Goal: Task Accomplishment & Management: Manage account settings

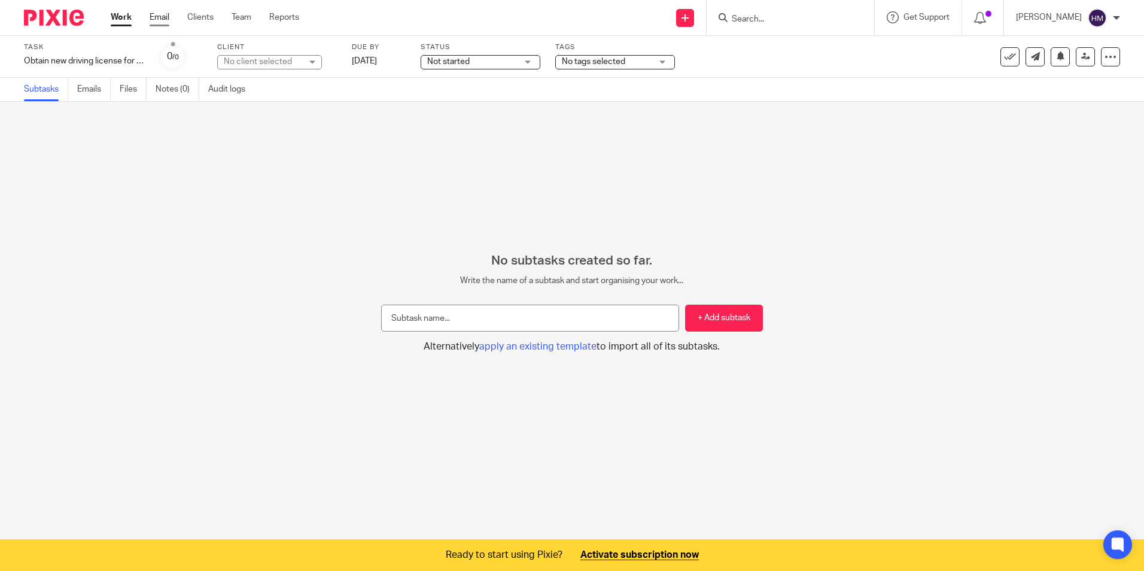
click at [163, 18] on link "Email" at bounding box center [160, 17] width 20 height 12
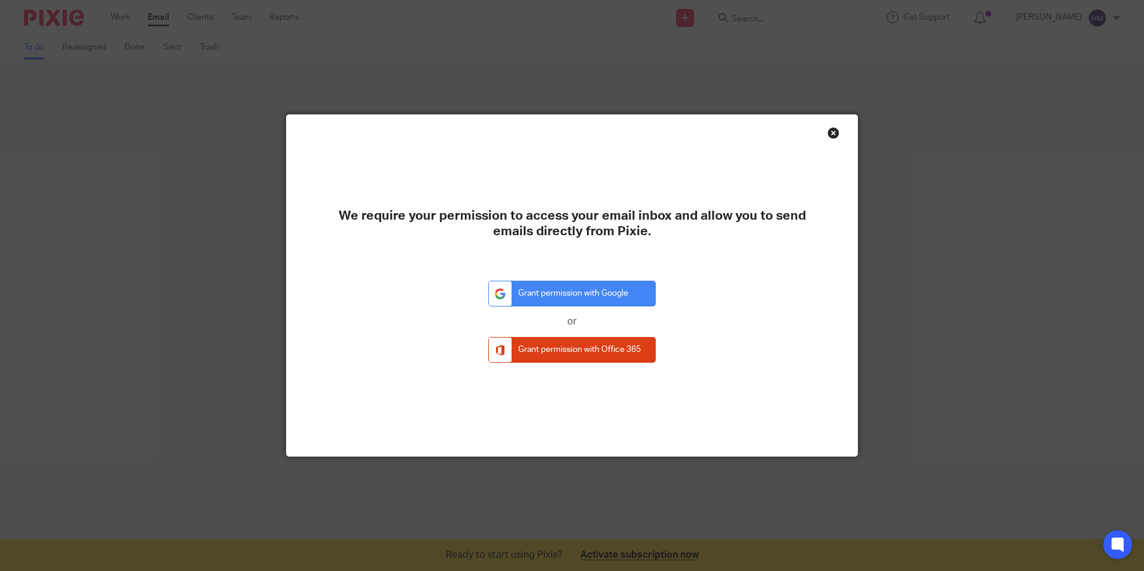
click at [827, 134] on div "Close this dialog window" at bounding box center [833, 133] width 12 height 12
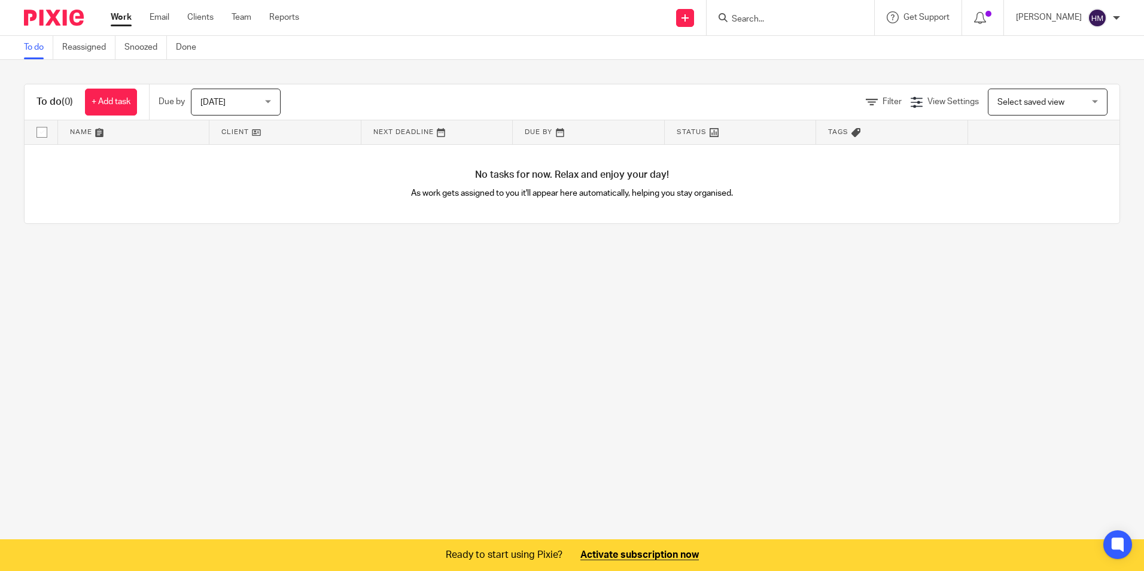
click at [272, 96] on div "Today Today" at bounding box center [236, 102] width 90 height 27
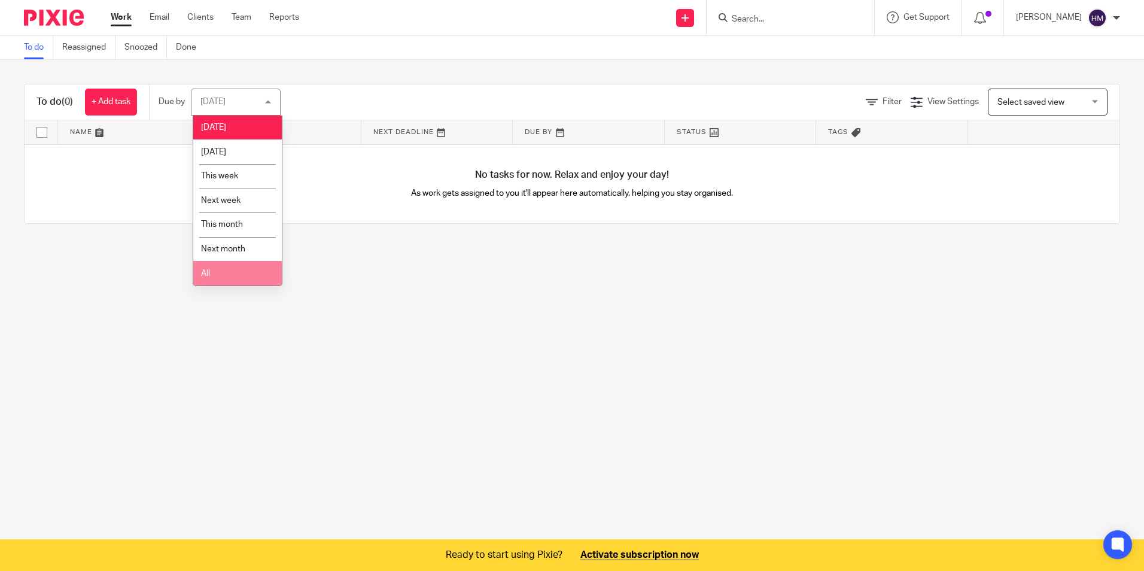
click at [249, 274] on li "All" at bounding box center [237, 273] width 89 height 25
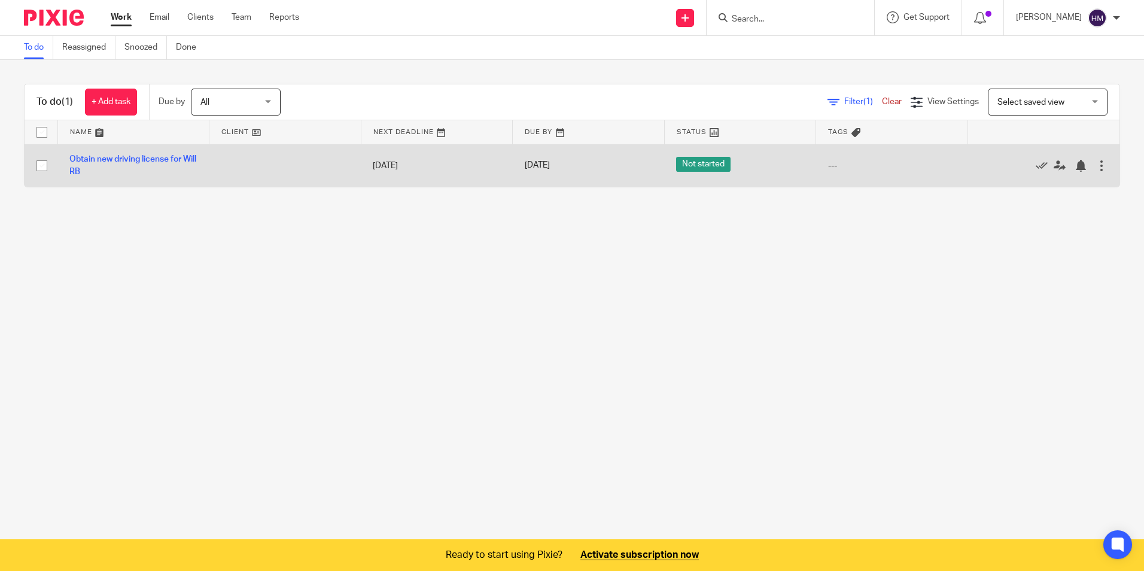
click at [696, 165] on span "Not started" at bounding box center [703, 164] width 54 height 15
click at [696, 163] on span "Not started" at bounding box center [703, 164] width 54 height 15
click at [828, 162] on div "---" at bounding box center [892, 166] width 128 height 12
click at [1095, 163] on div at bounding box center [1101, 166] width 12 height 12
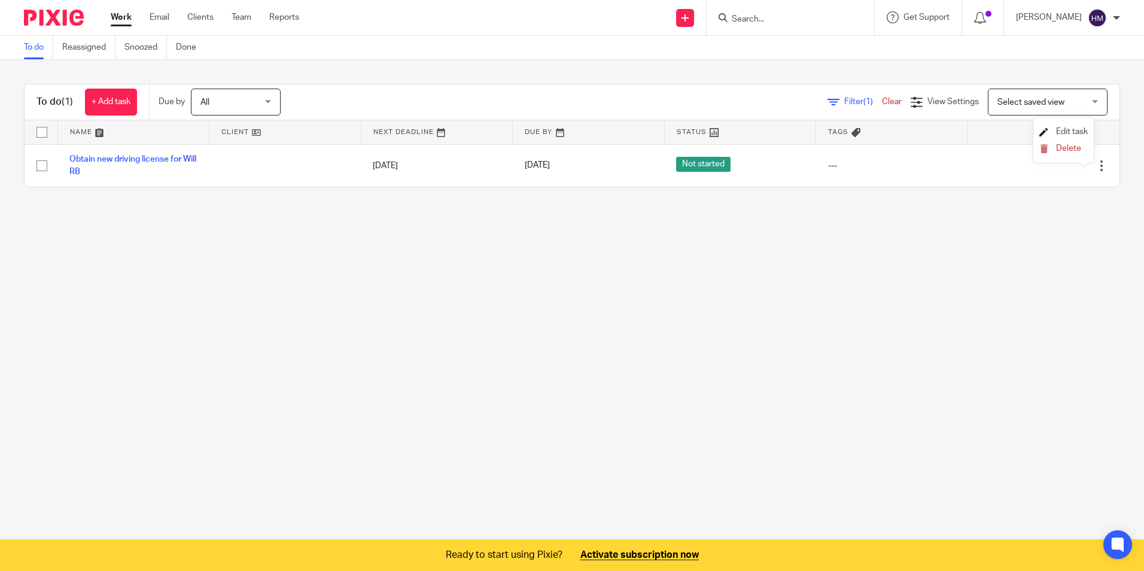
click at [1073, 133] on span "Edit task" at bounding box center [1072, 131] width 32 height 8
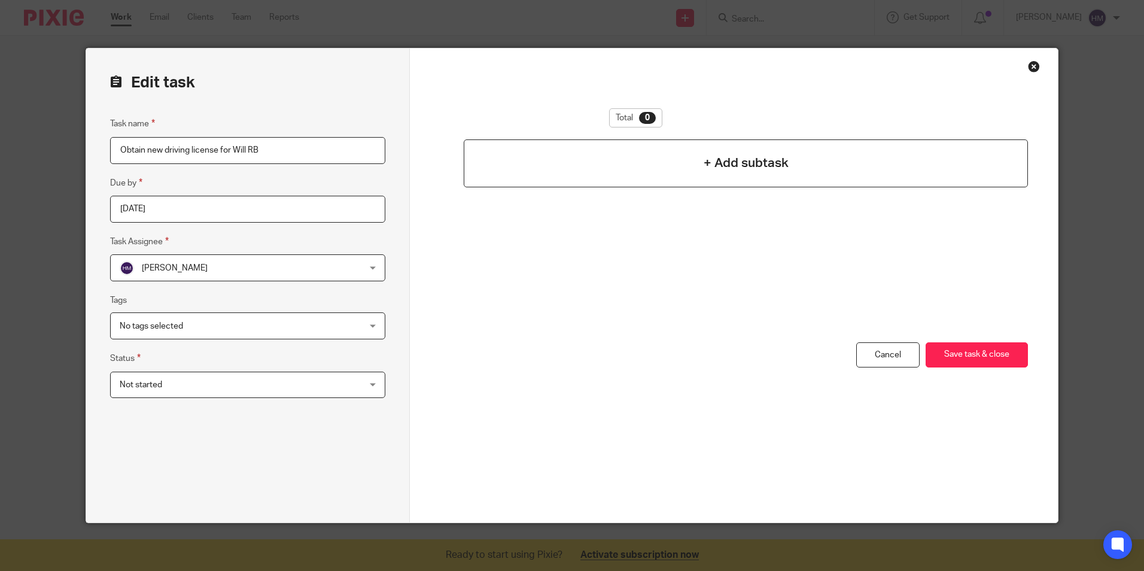
click at [596, 161] on div "+ Add subtask" at bounding box center [746, 163] width 564 height 48
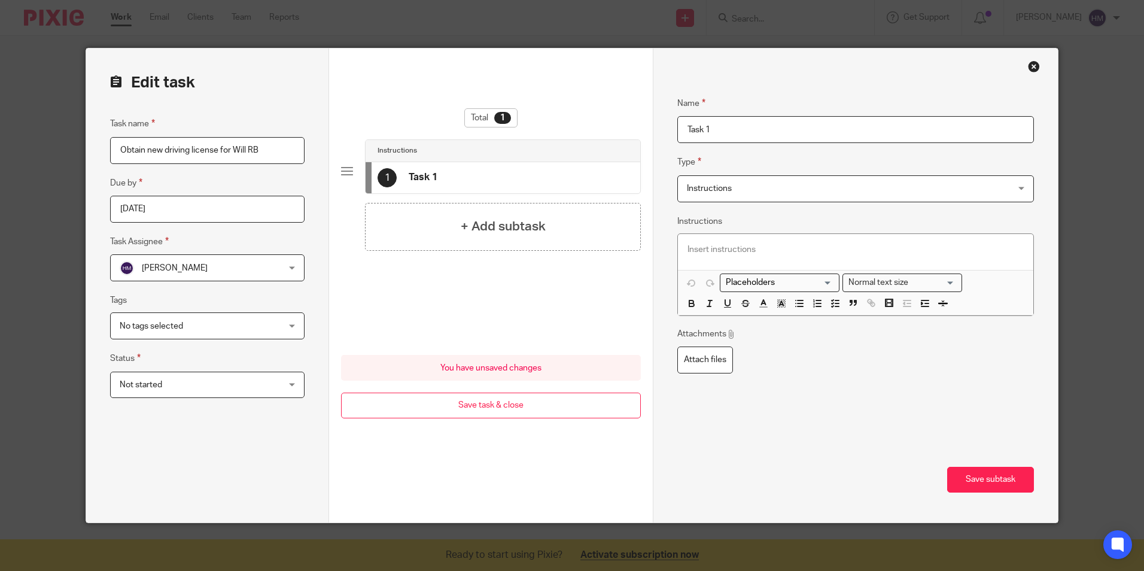
click at [1028, 66] on div "Close this dialog window" at bounding box center [1034, 66] width 12 height 12
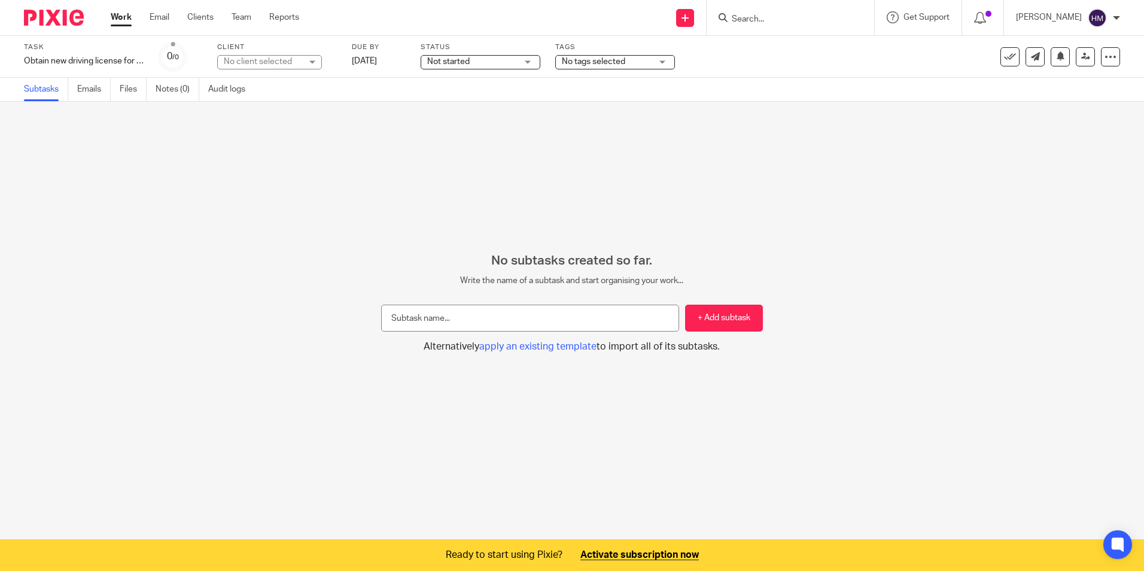
click at [293, 62] on div "No client selected" at bounding box center [263, 62] width 78 height 12
click at [413, 136] on div "No subtasks created so far. Write the name of a subtask and start organising yo…" at bounding box center [572, 321] width 1144 height 439
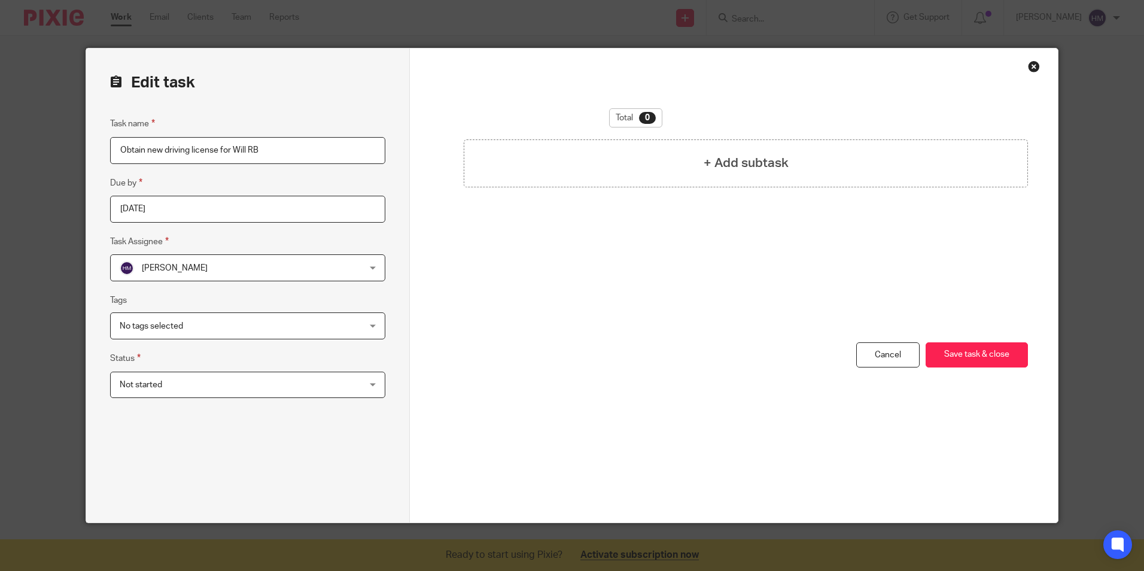
click at [280, 382] on span "Not started" at bounding box center [226, 384] width 212 height 25
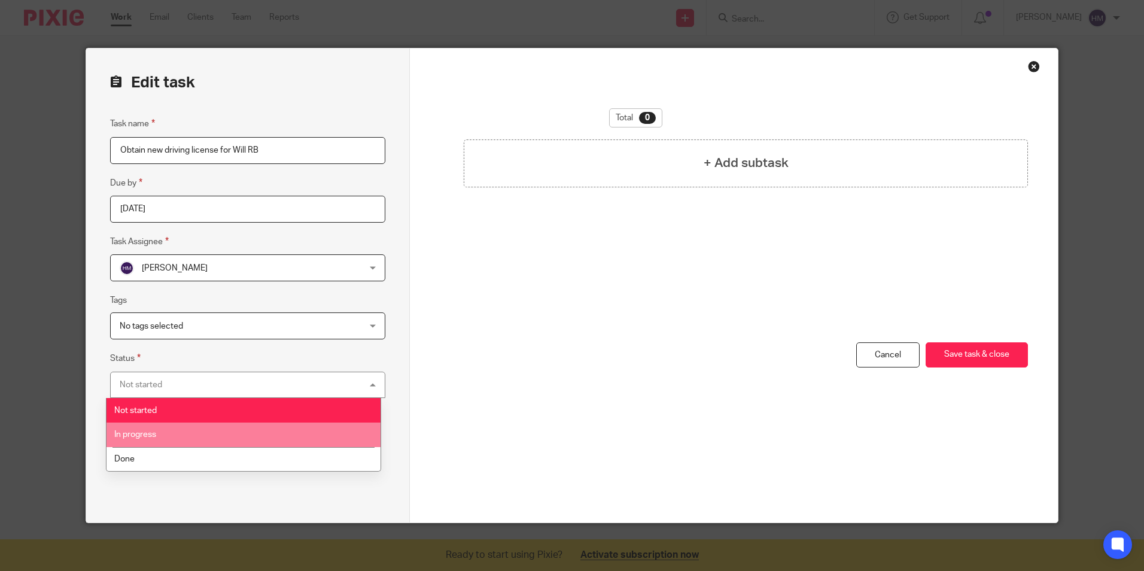
click at [250, 435] on li "In progress" at bounding box center [243, 434] width 274 height 25
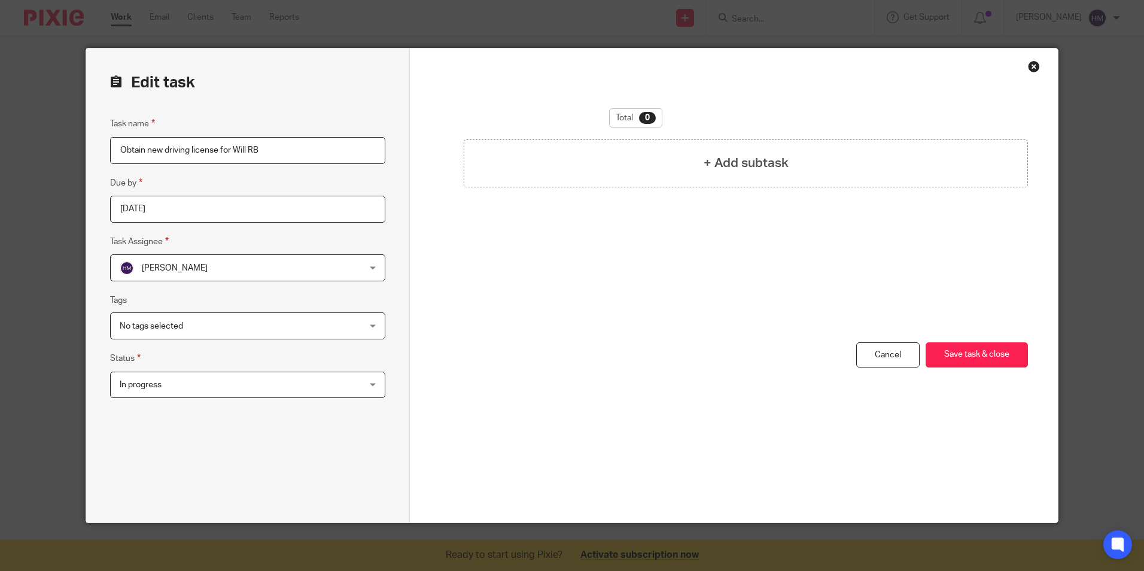
click at [249, 326] on span "No tags selected" at bounding box center [226, 325] width 212 height 25
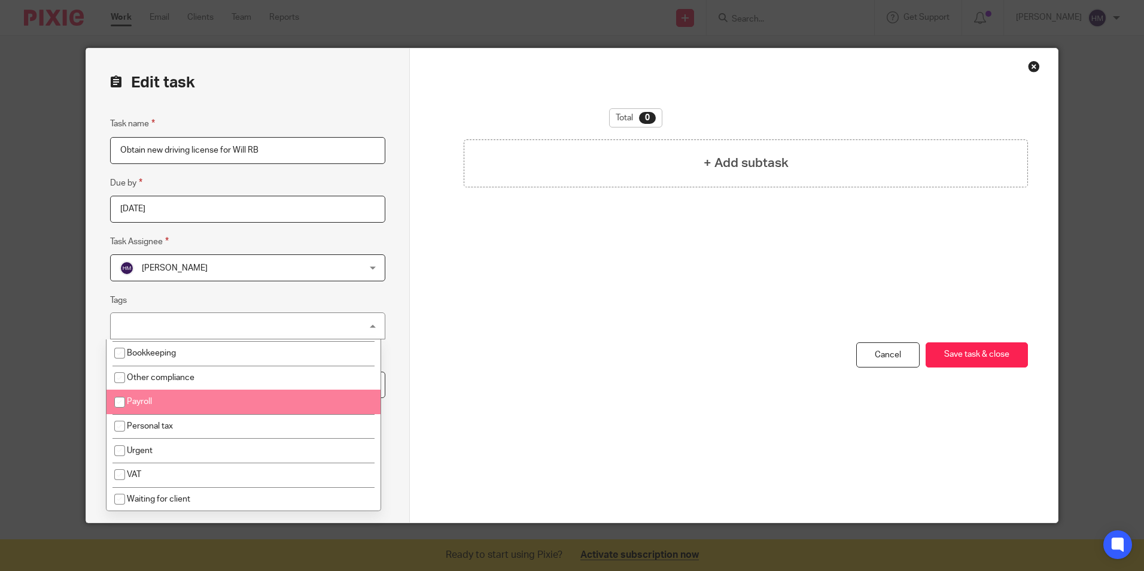
scroll to position [120, 0]
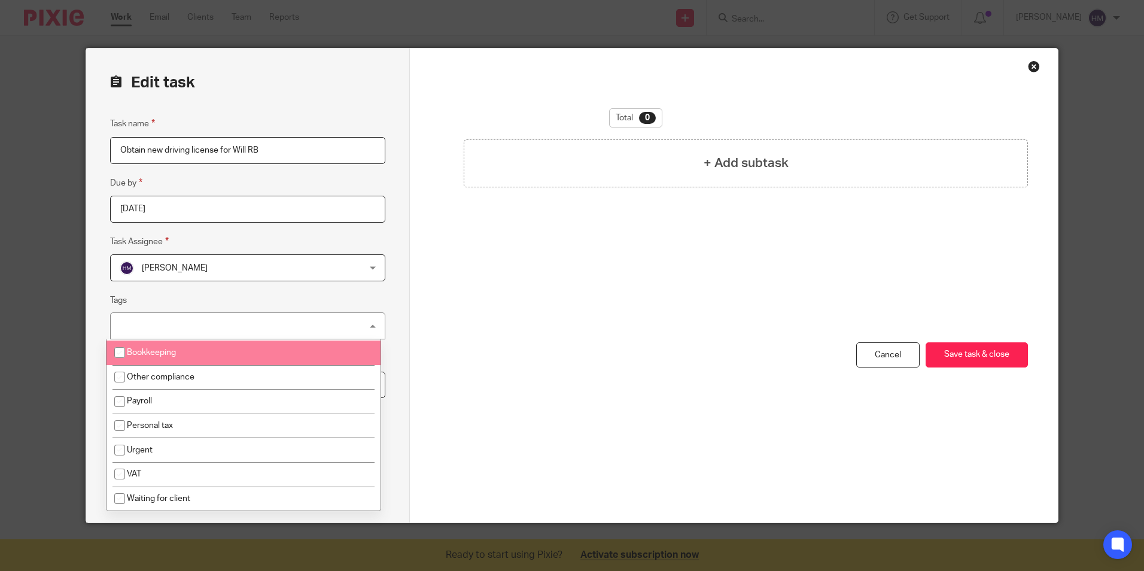
click at [259, 300] on fieldset "Tags No tags selected 1 - Job in 2 - In review 3 - Ready to file Advisory Annua…" at bounding box center [247, 316] width 275 height 46
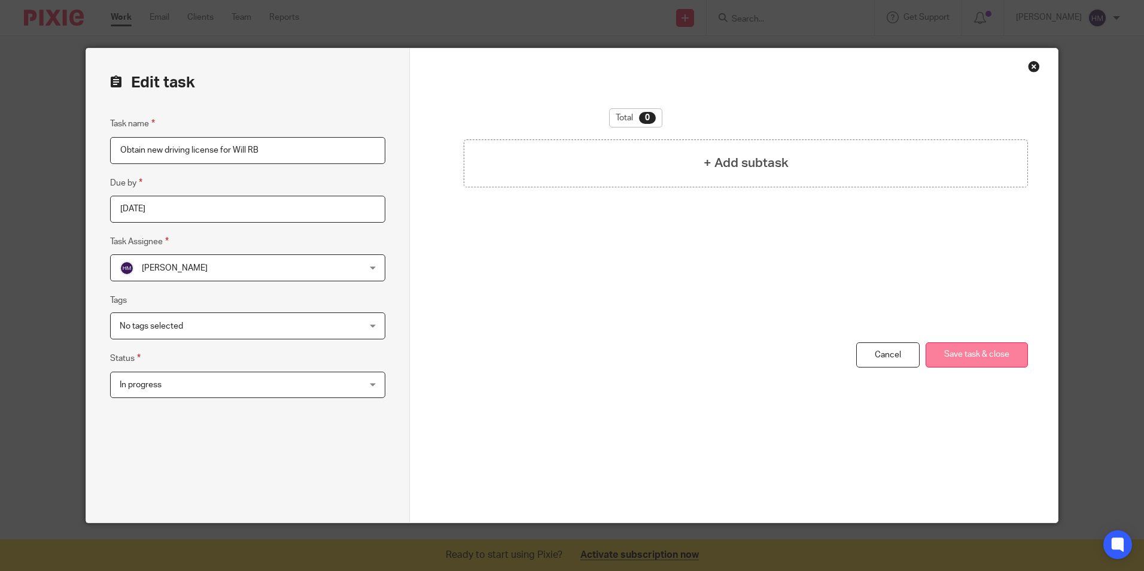
click at [980, 360] on button "Save task & close" at bounding box center [976, 355] width 102 height 26
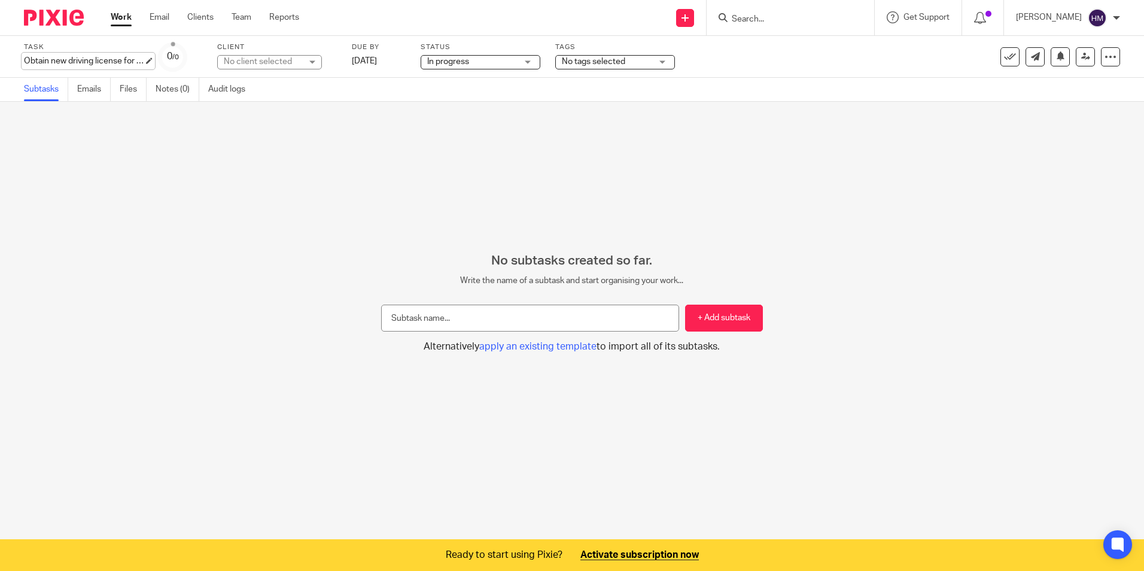
click at [89, 63] on div "Obtain new driving license for Will RB Save Obtain new driving license for Will…" at bounding box center [84, 61] width 120 height 12
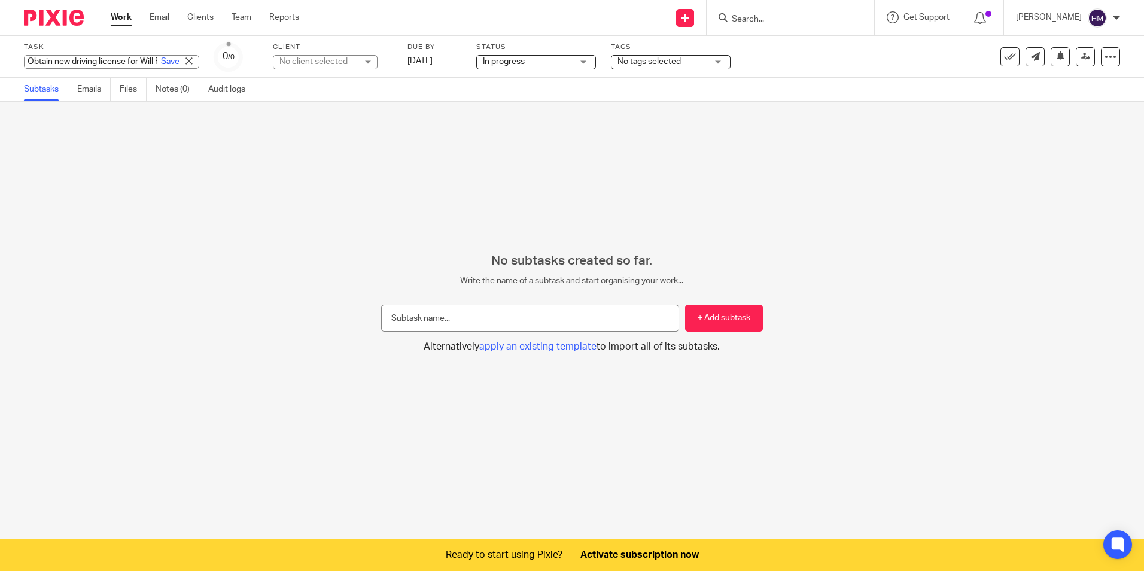
click at [162, 127] on div "No subtasks created so far. Write the name of a subtask and start organising yo…" at bounding box center [572, 321] width 1144 height 439
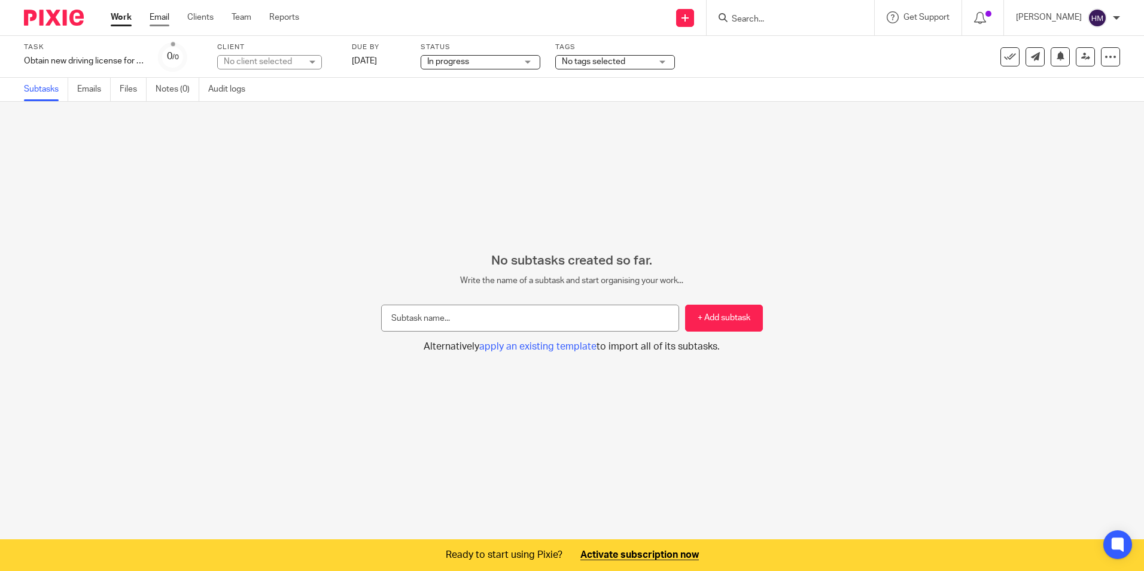
click at [158, 19] on link "Email" at bounding box center [160, 17] width 20 height 12
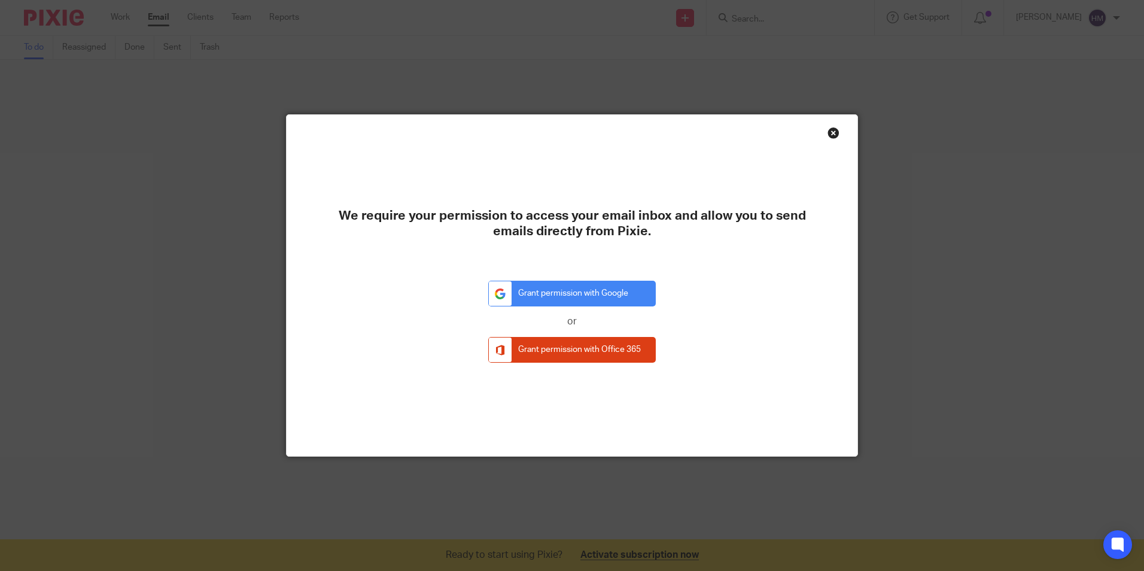
click at [827, 133] on div "Close this dialog window" at bounding box center [833, 133] width 12 height 12
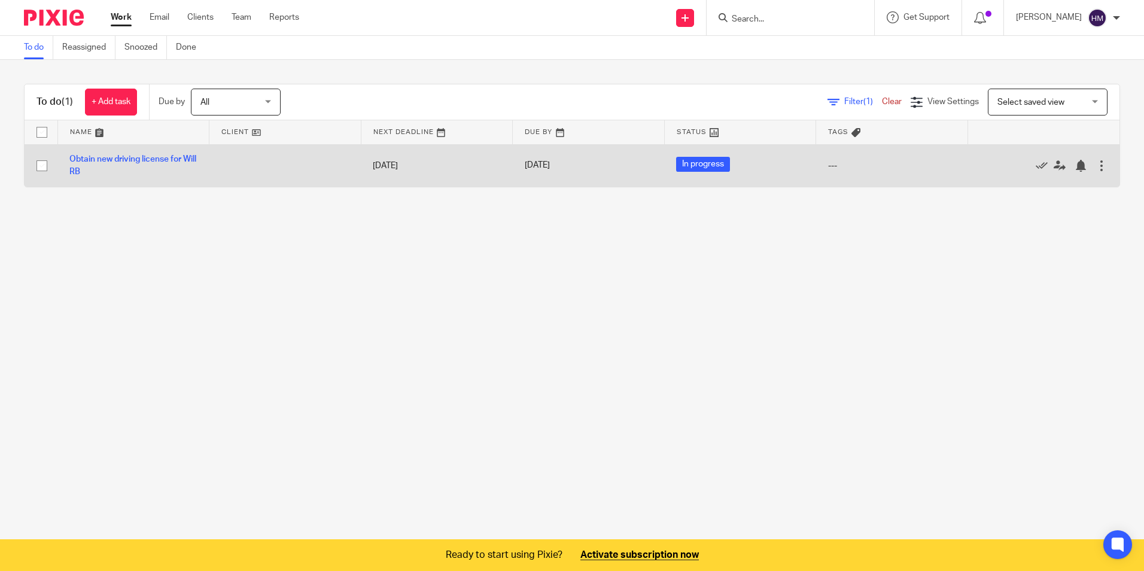
click at [38, 167] on input "checkbox" at bounding box center [42, 165] width 23 height 23
checkbox input "true"
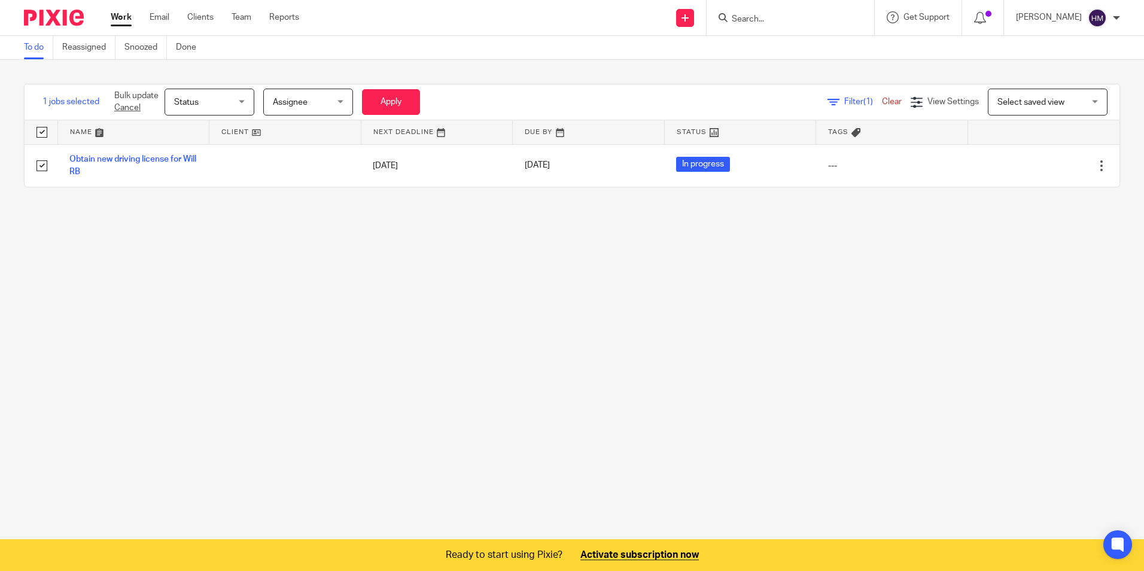
click at [232, 99] on span "Status" at bounding box center [205, 101] width 63 height 25
click at [224, 172] on li "In progress" at bounding box center [210, 176] width 89 height 25
click at [338, 98] on div "Assignee Assignee" at bounding box center [308, 102] width 90 height 27
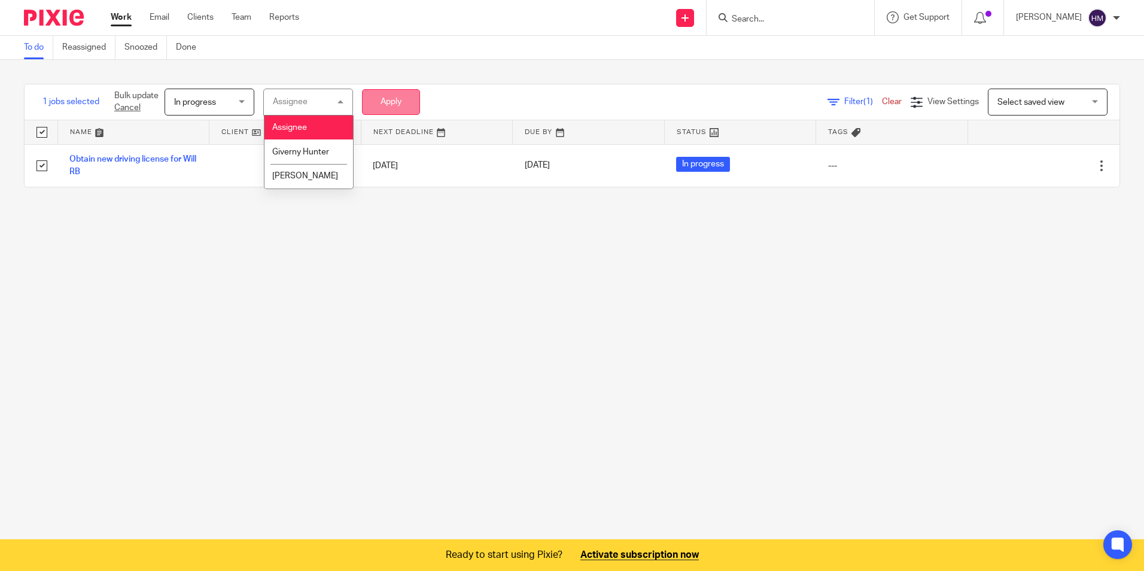
click at [407, 98] on button "Apply" at bounding box center [391, 102] width 58 height 26
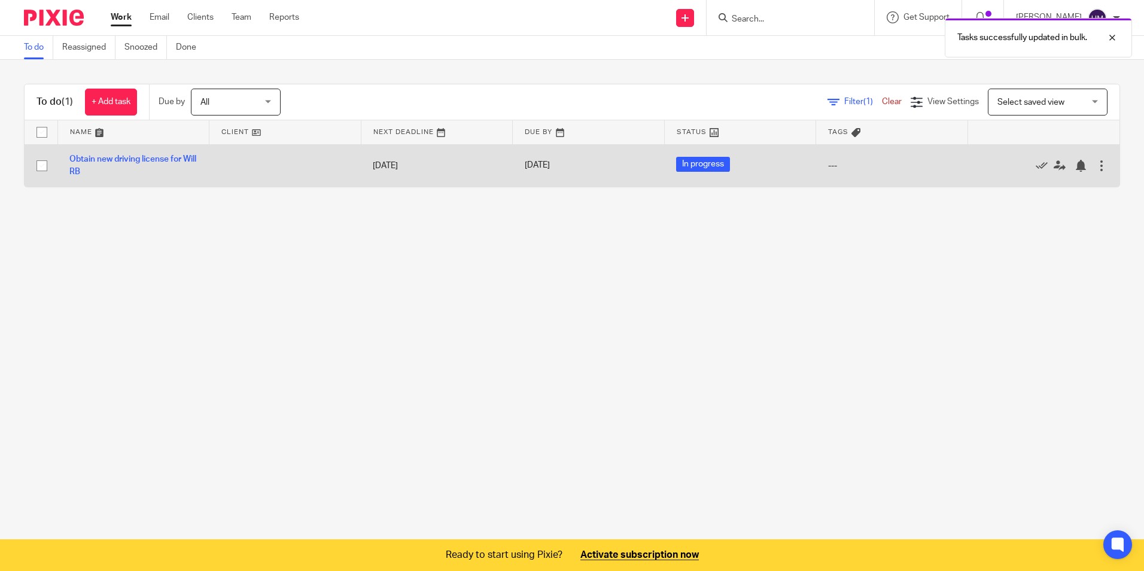
click at [828, 163] on div "---" at bounding box center [892, 166] width 128 height 12
click at [1095, 166] on div at bounding box center [1101, 166] width 12 height 12
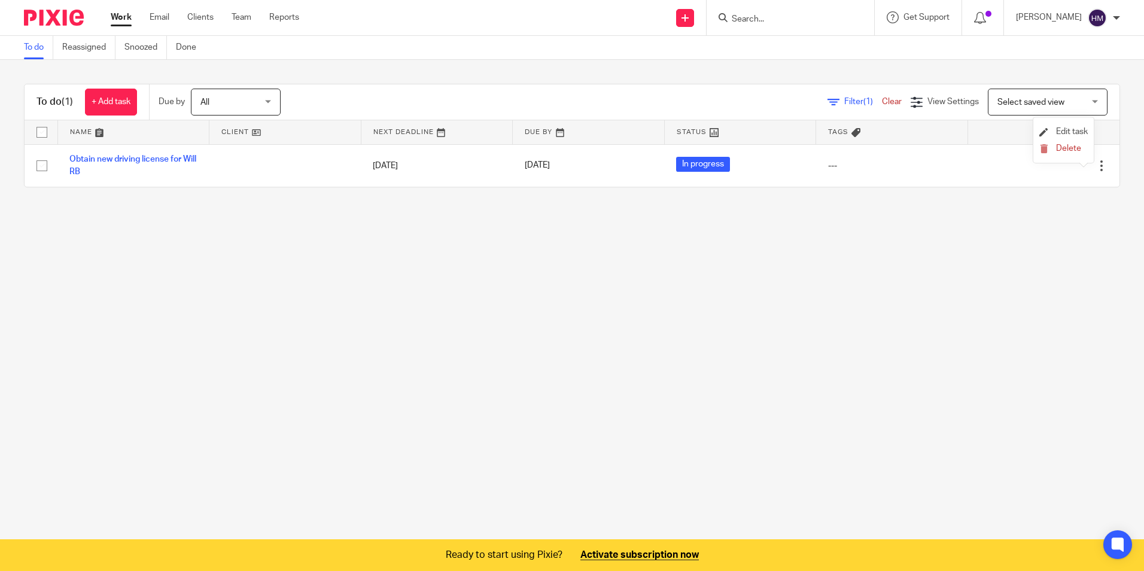
click at [1077, 127] on li "Edit task" at bounding box center [1063, 132] width 48 height 18
click at [1067, 126] on li "Edit task" at bounding box center [1063, 132] width 48 height 18
click at [1080, 132] on span "Edit task" at bounding box center [1072, 131] width 32 height 8
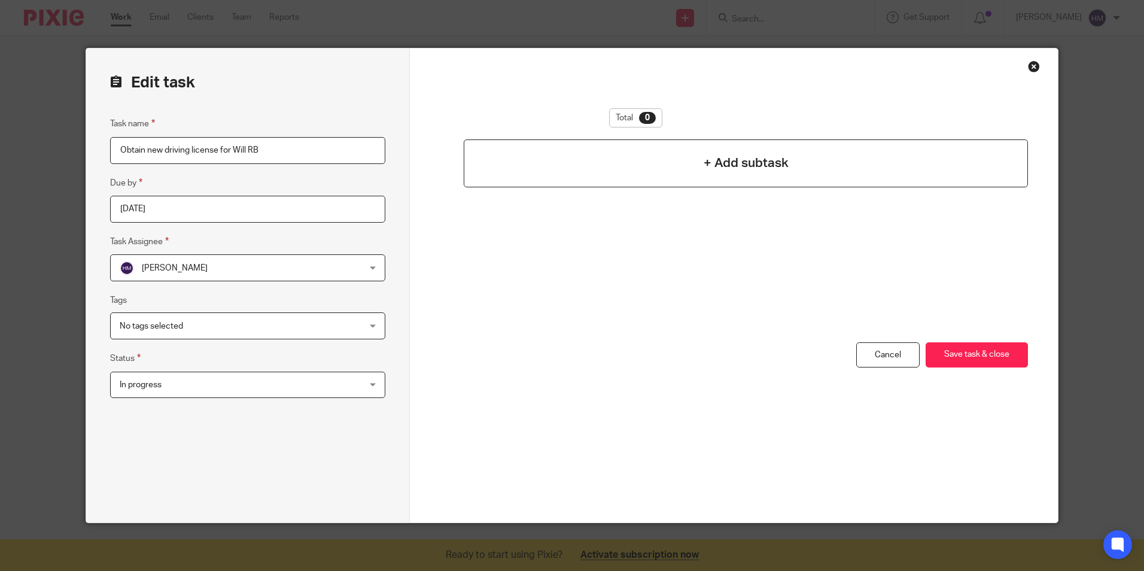
click at [704, 160] on h4 "+ Add subtask" at bounding box center [745, 163] width 85 height 19
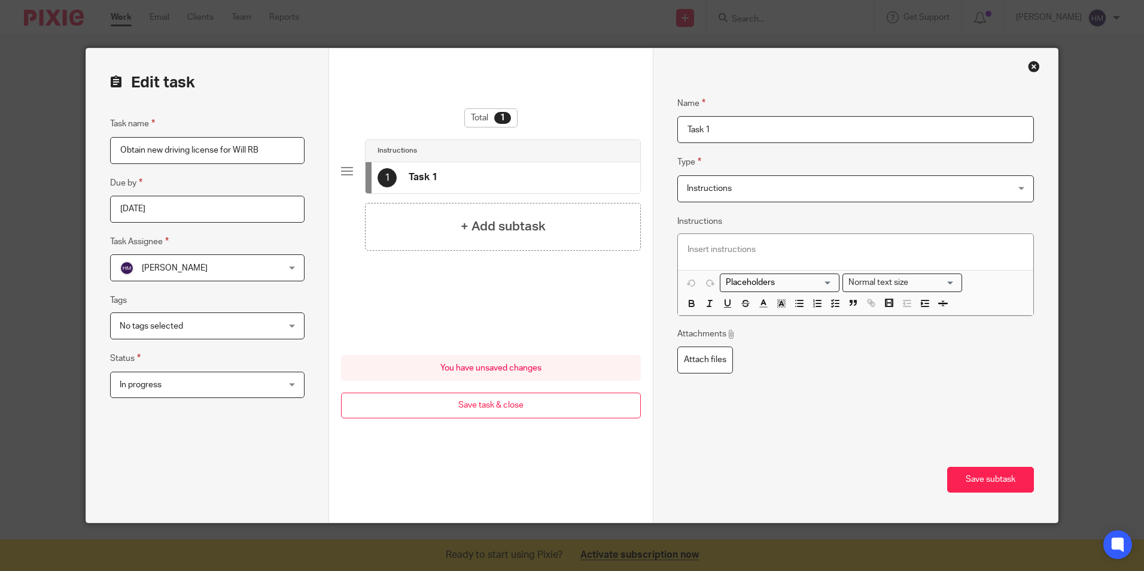
click at [797, 186] on span "Instructions" at bounding box center [825, 188] width 277 height 25
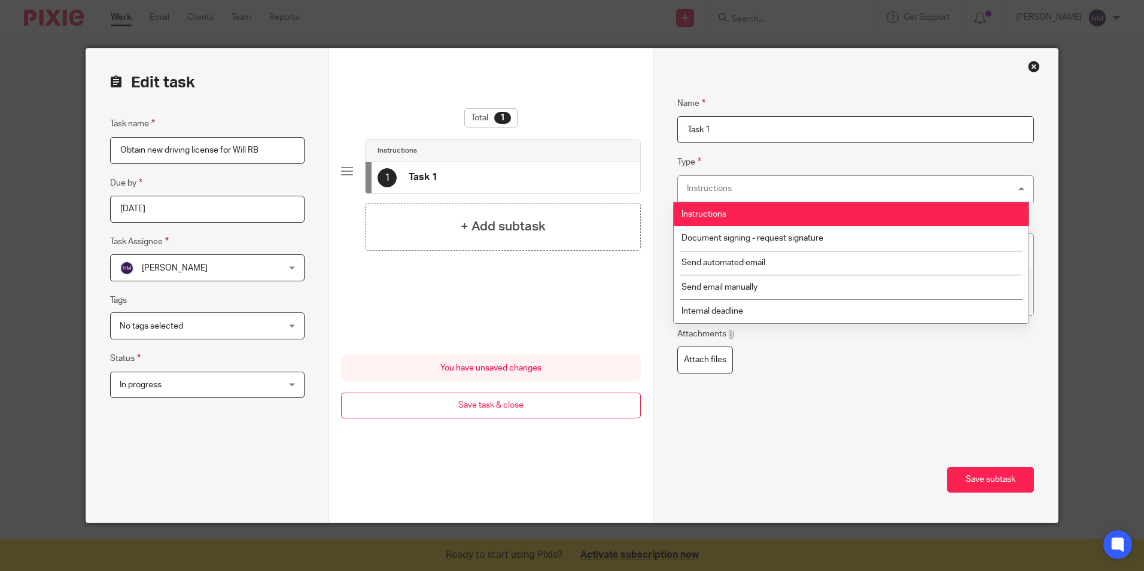
click at [794, 89] on fieldset "Name Task 1" at bounding box center [855, 110] width 356 height 65
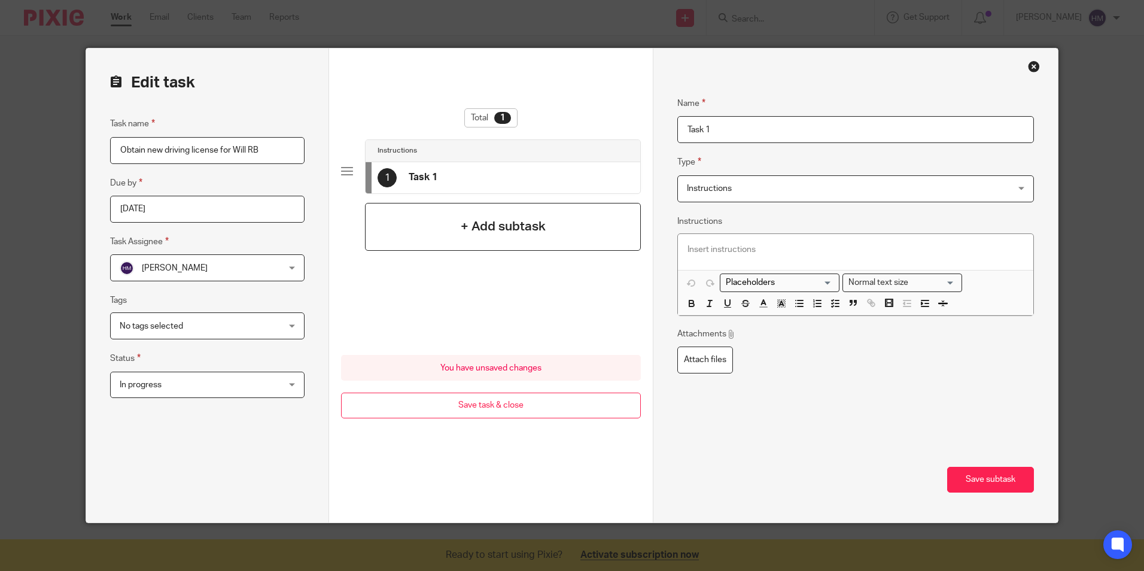
click at [461, 218] on h4 "+ Add subtask" at bounding box center [503, 226] width 85 height 19
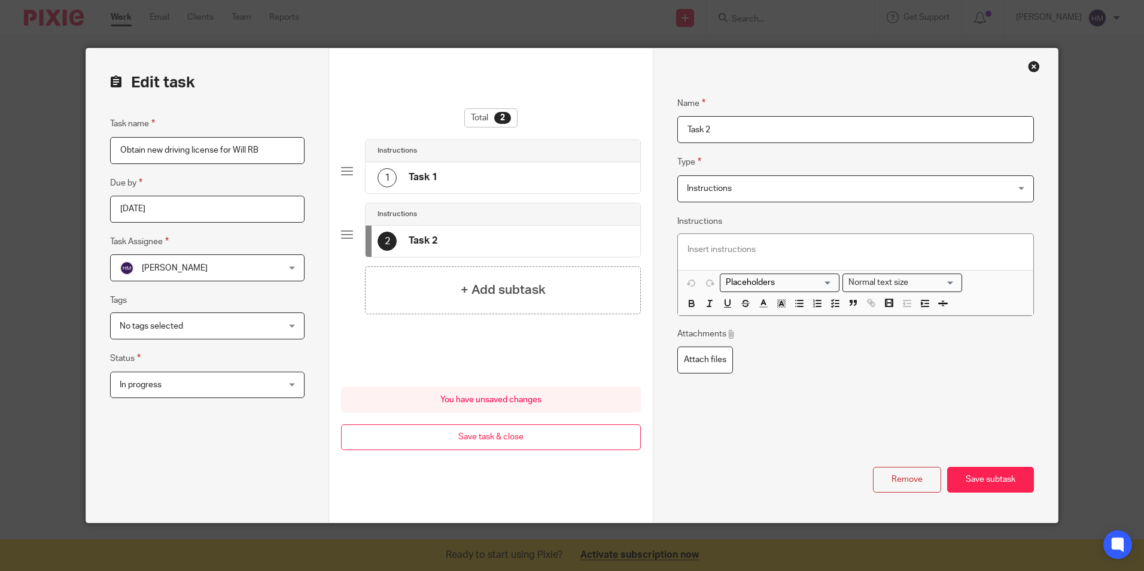
click at [348, 233] on div at bounding box center [347, 235] width 12 height 12
click at [891, 478] on button "Remove" at bounding box center [907, 480] width 68 height 26
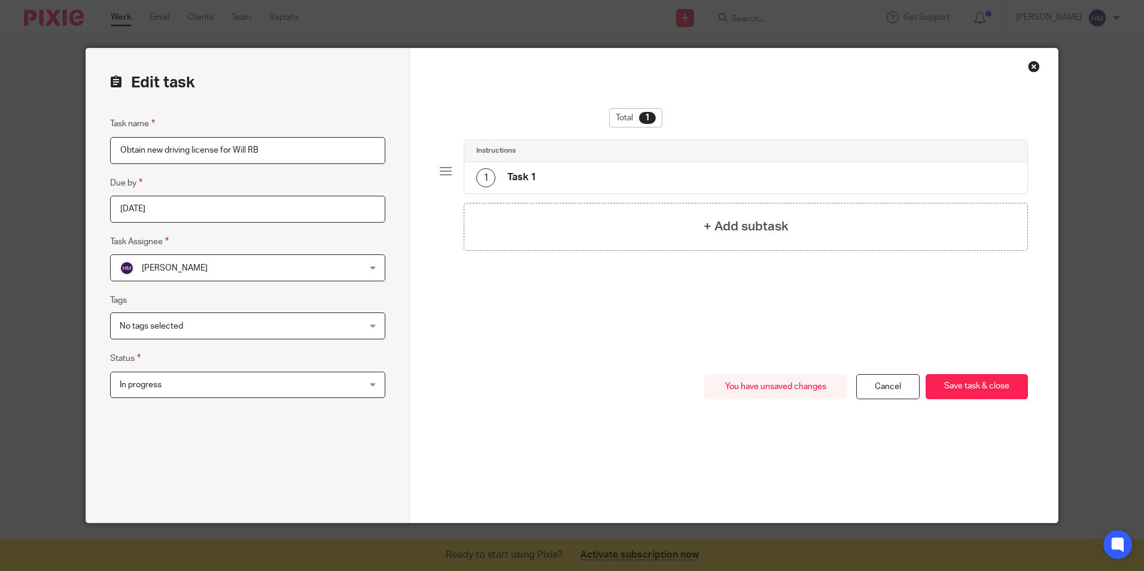
click at [656, 168] on div "1 Task 1" at bounding box center [745, 177] width 562 height 31
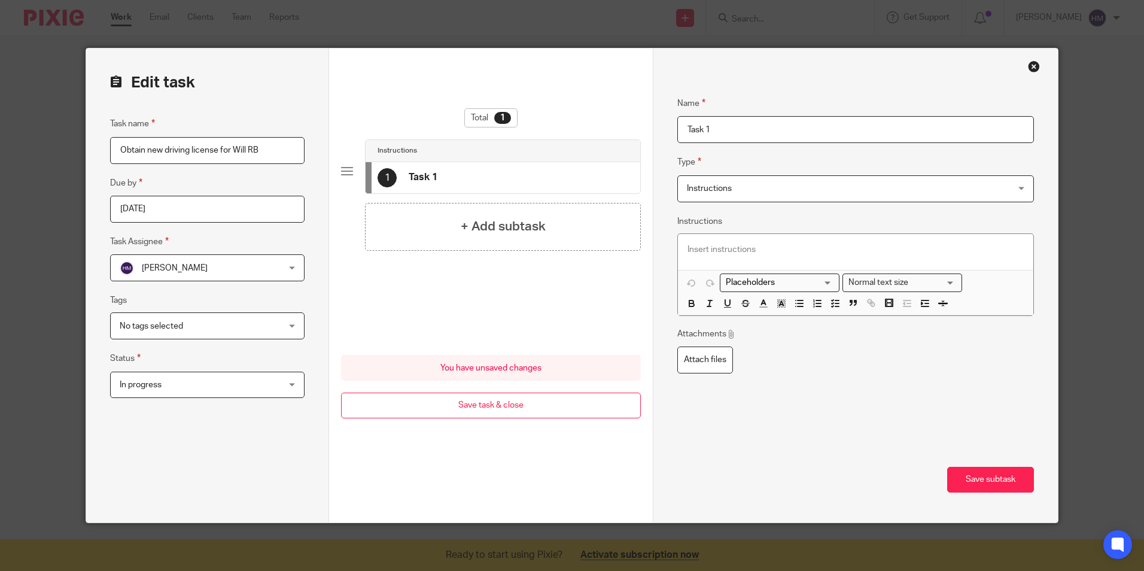
drag, startPoint x: 733, startPoint y: 128, endPoint x: 580, endPoint y: 125, distance: 153.2
click at [581, 126] on form "Edit task Task name Obtain new driving license for Will RB Due by 2025-09-29 Ta…" at bounding box center [571, 285] width 971 height 474
type input "Requested on 23/09/25"
click at [715, 188] on span "Instructions" at bounding box center [709, 188] width 45 height 8
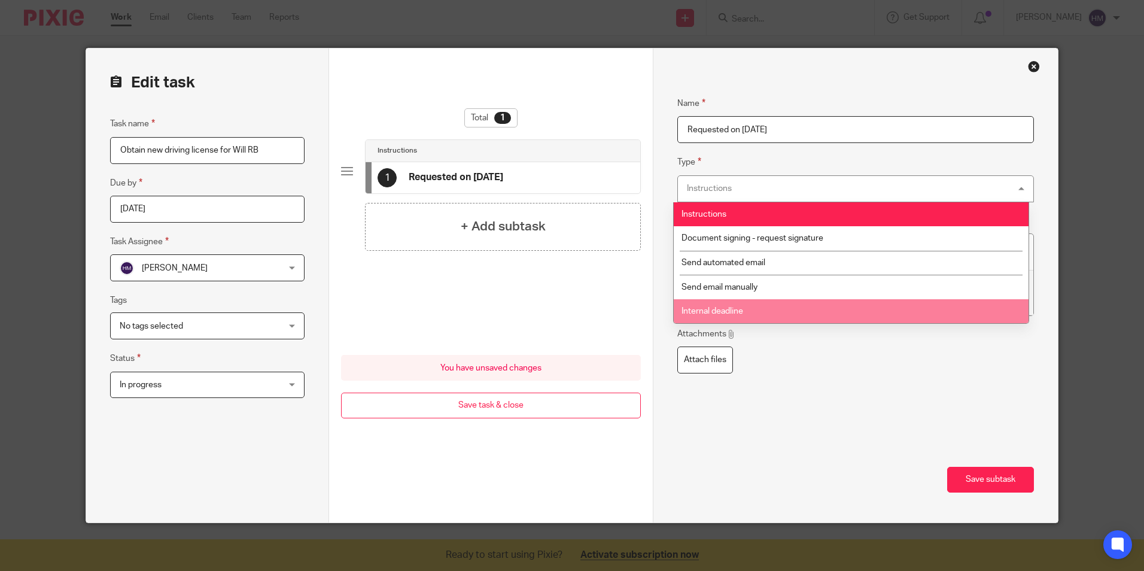
click at [882, 383] on div "Name Requested on 23/09/25 Type Instructions Instructions Instructions Document…" at bounding box center [855, 237] width 356 height 319
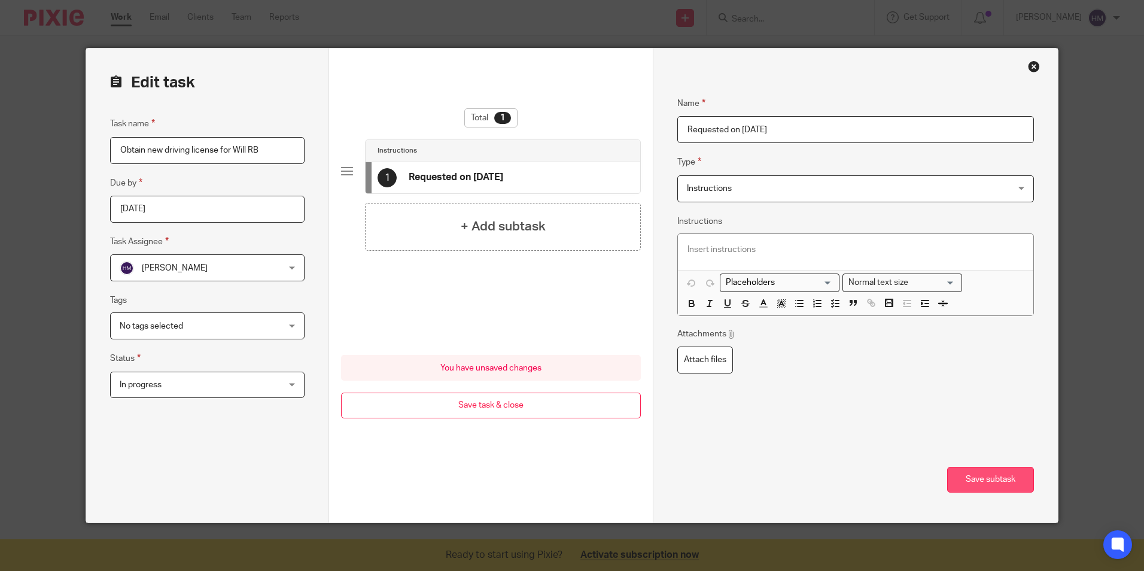
click at [991, 481] on button "Save subtask" at bounding box center [990, 480] width 87 height 26
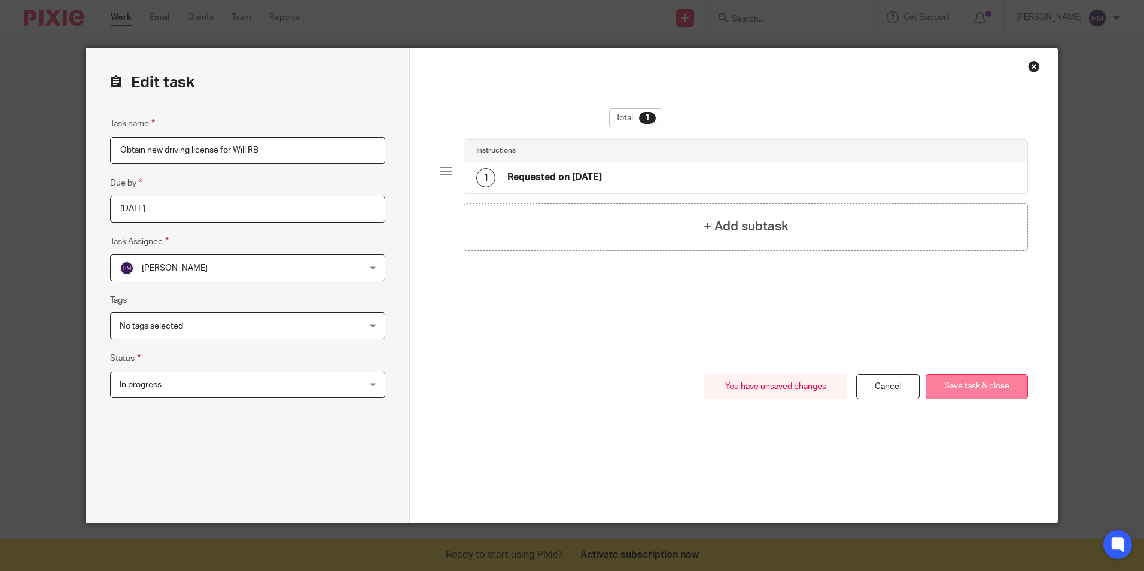
click at [967, 386] on button "Save task & close" at bounding box center [976, 387] width 102 height 26
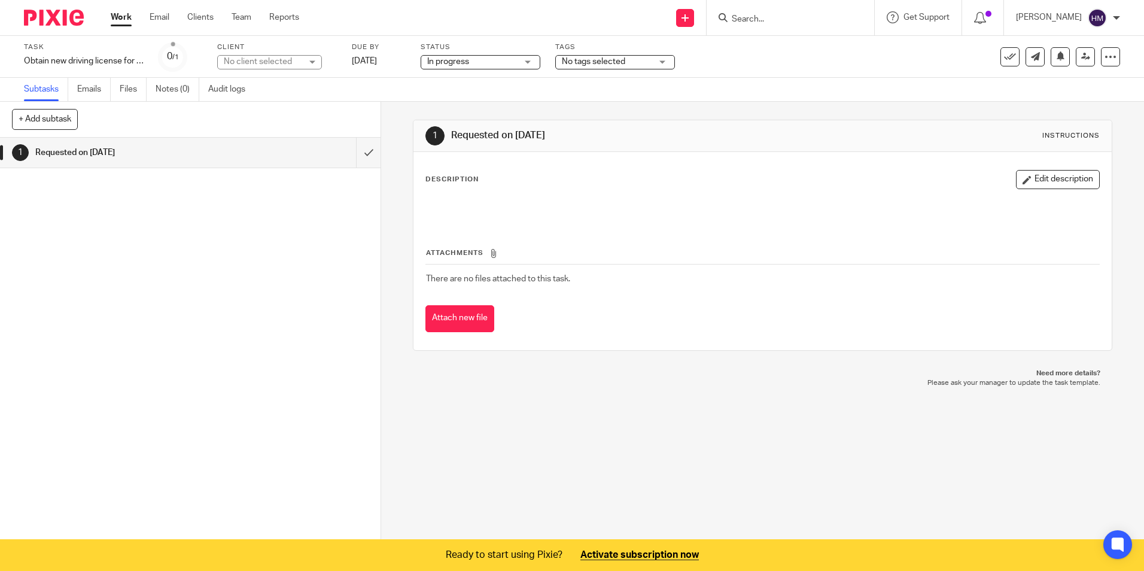
click at [1026, 180] on button "Edit description" at bounding box center [1058, 179] width 84 height 19
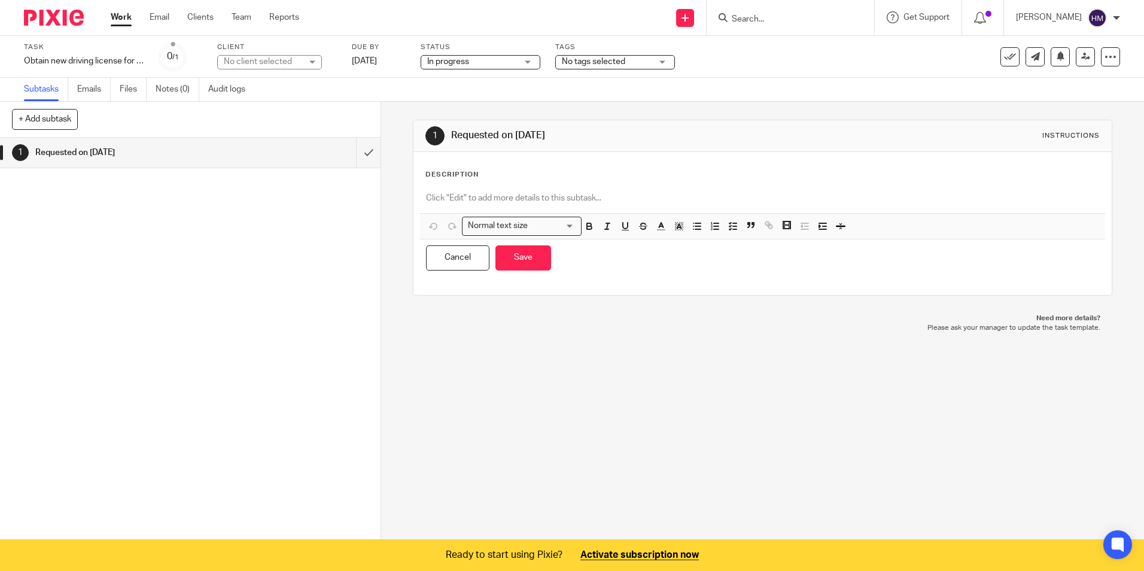
click at [555, 191] on div at bounding box center [762, 199] width 684 height 27
click at [526, 262] on button "Save" at bounding box center [523, 258] width 56 height 26
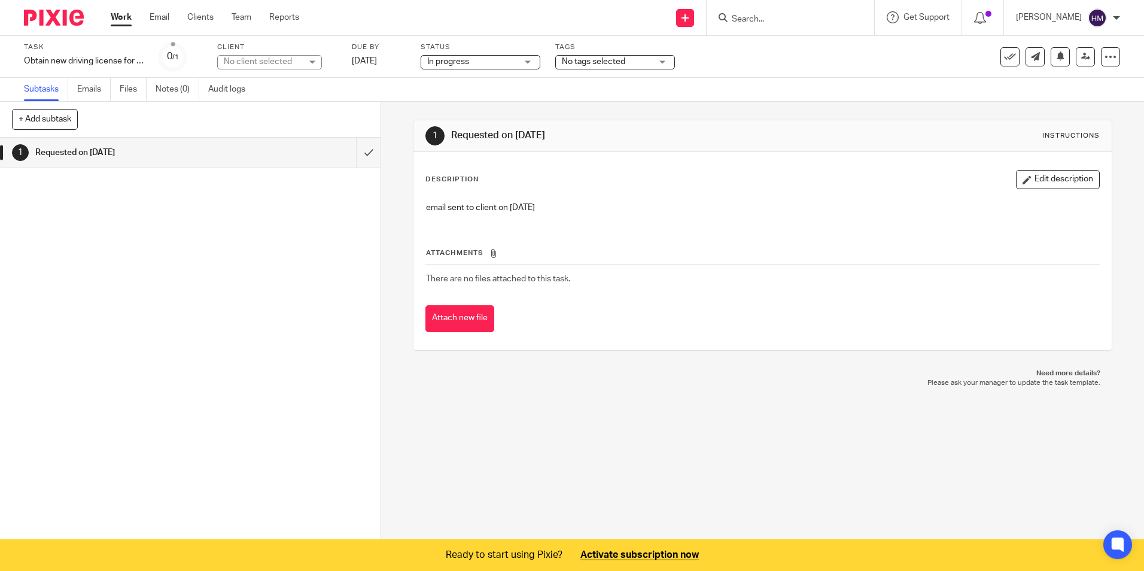
click at [120, 16] on link "Work" at bounding box center [121, 17] width 21 height 12
